Goal: Information Seeking & Learning: Check status

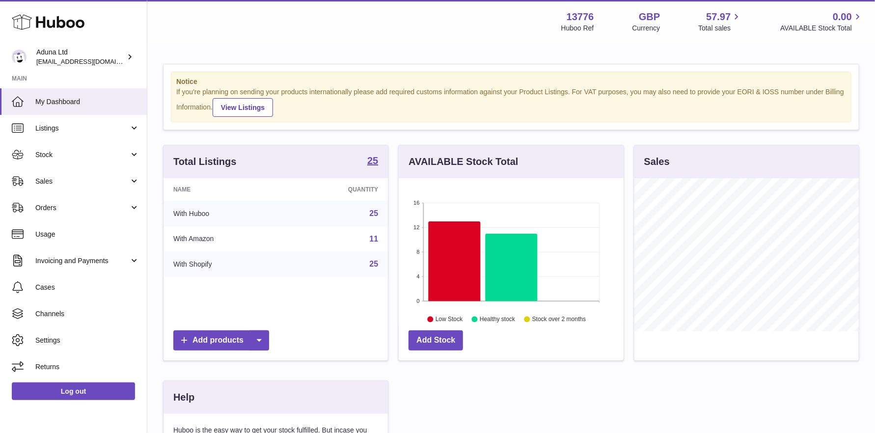
scroll to position [153, 225]
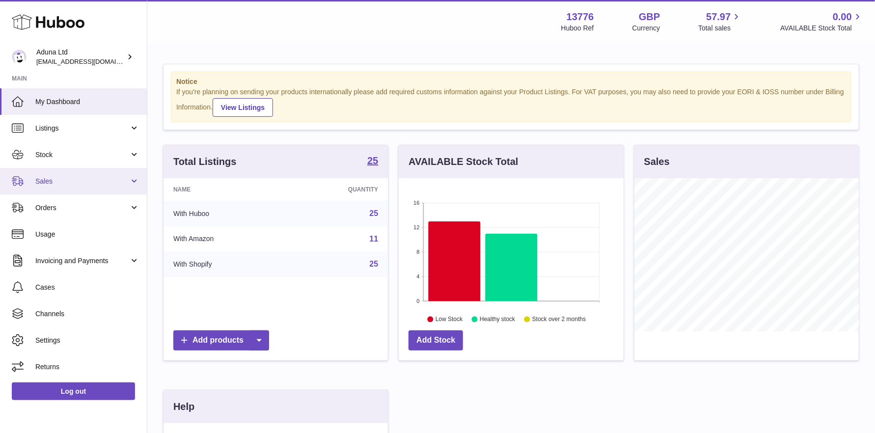
click at [57, 179] on span "Sales" at bounding box center [82, 181] width 94 height 9
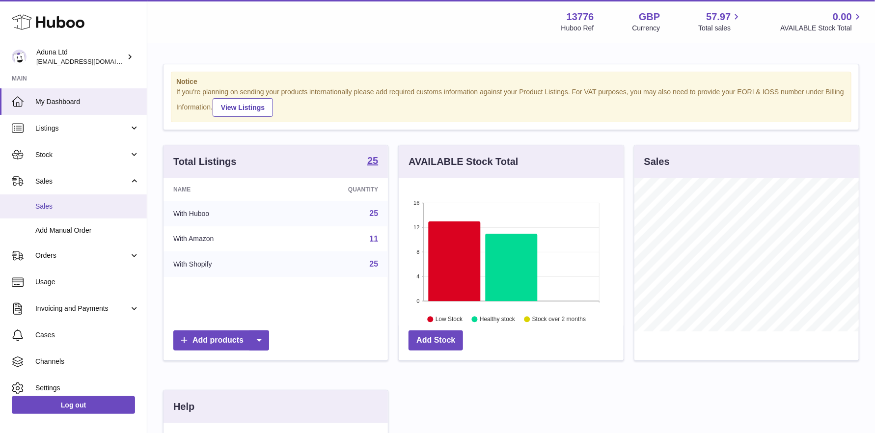
click at [69, 208] on span "Sales" at bounding box center [87, 206] width 104 height 9
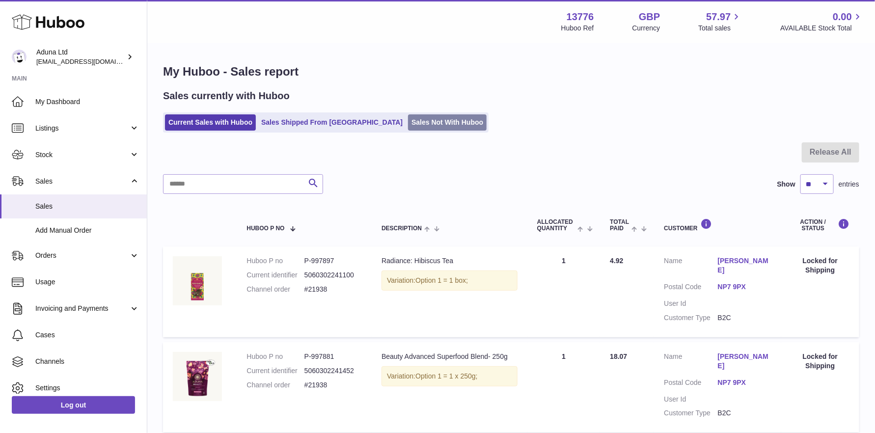
click at [408, 122] on link "Sales Not With Huboo" at bounding box center [447, 122] width 79 height 16
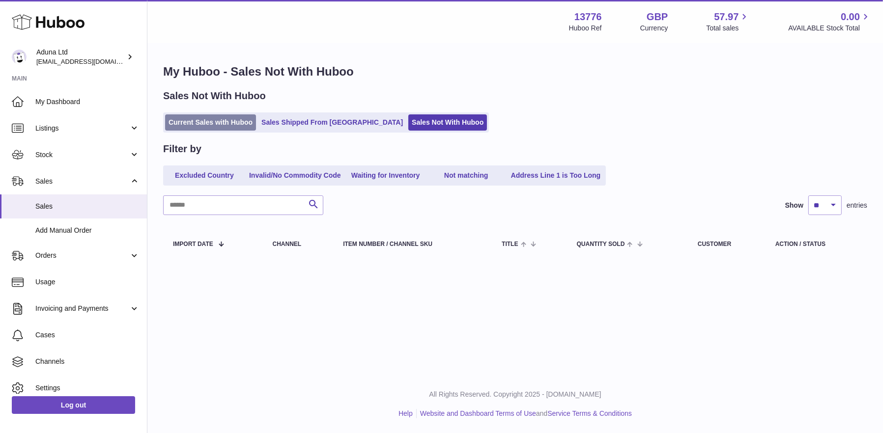
click at [214, 121] on link "Current Sales with Huboo" at bounding box center [210, 122] width 91 height 16
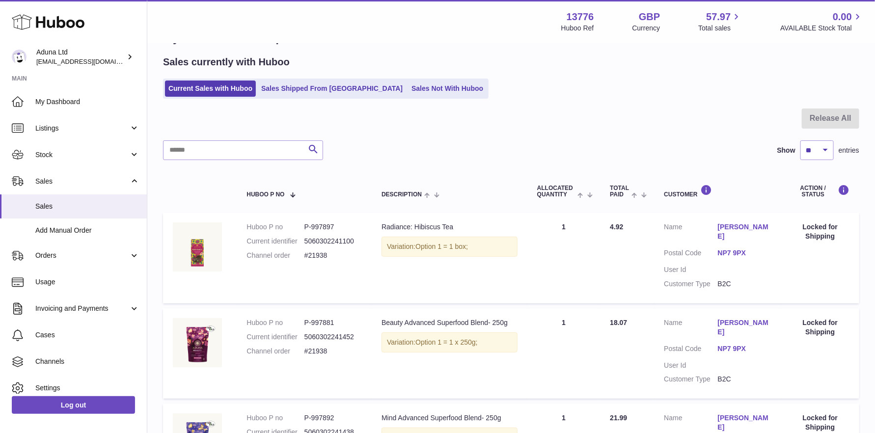
scroll to position [49, 0]
